Goal: Information Seeking & Learning: Find specific fact

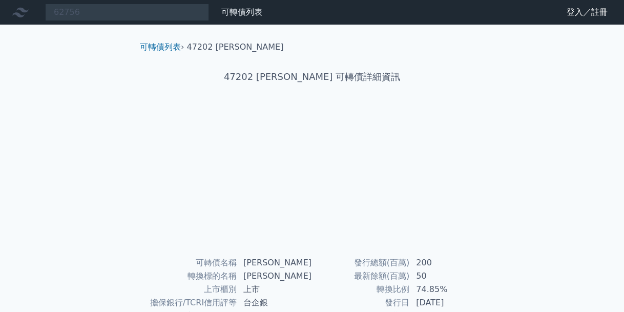
click at [36, 13] on div "62756 可轉債列表 財務數據" at bounding box center [133, 12] width 266 height 17
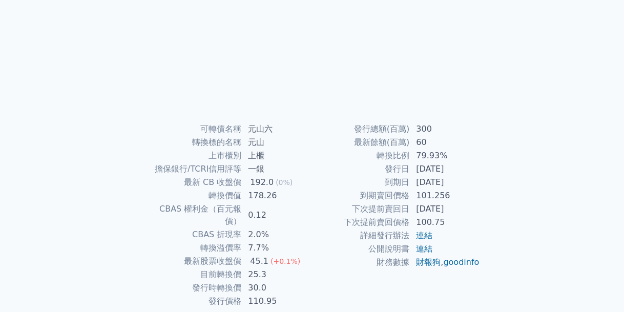
scroll to position [162, 0]
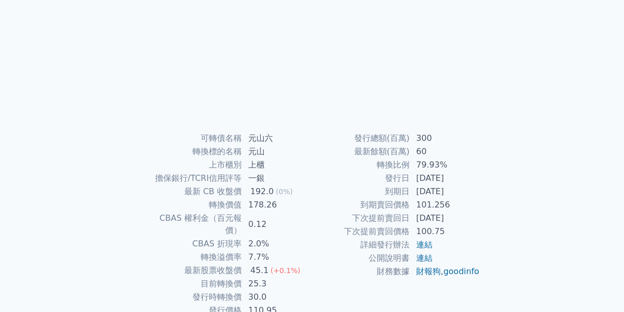
scroll to position [102, 0]
